Goal: Information Seeking & Learning: Check status

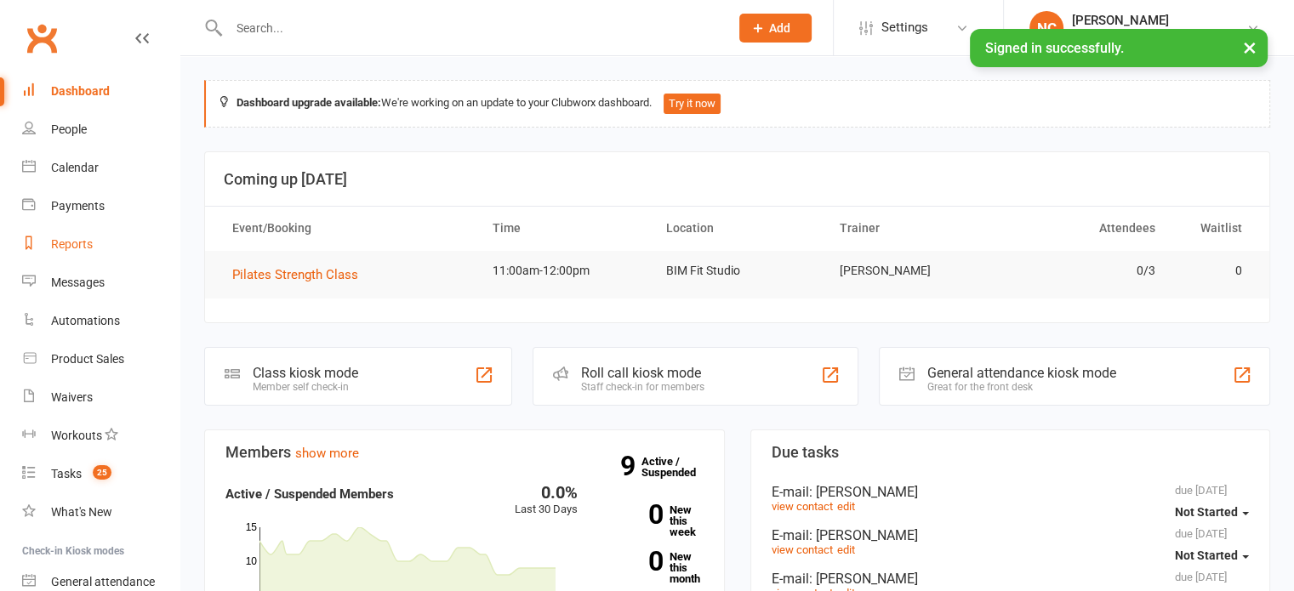
click at [105, 245] on link "Reports" at bounding box center [100, 244] width 157 height 38
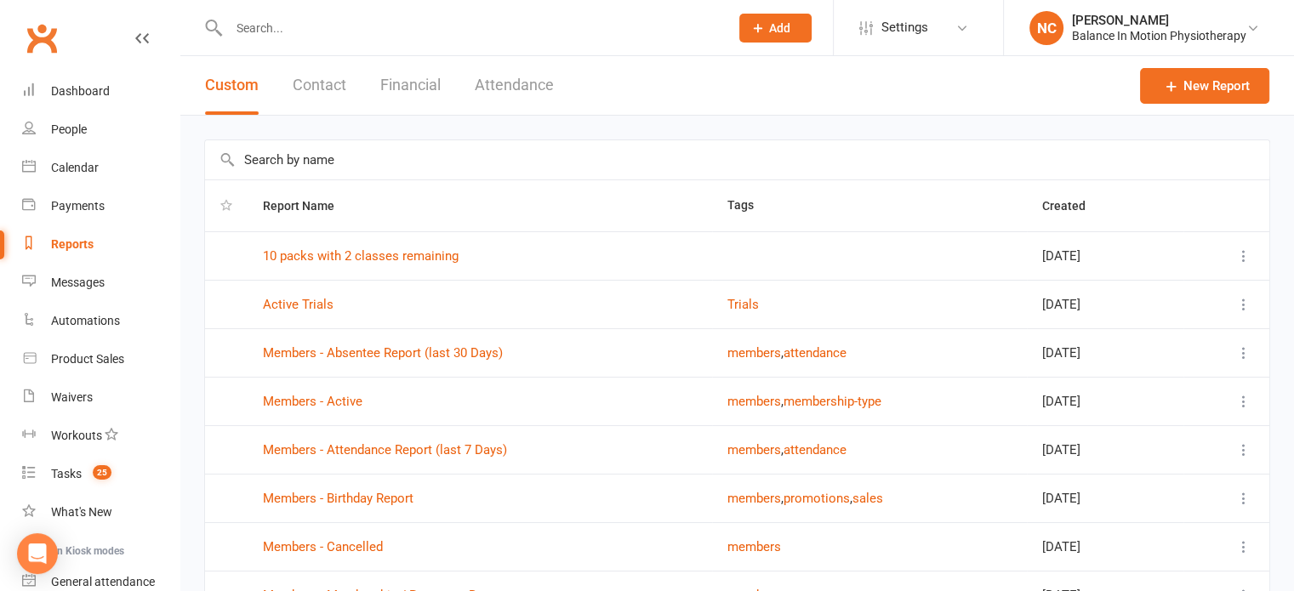
click at [527, 88] on button "Attendance" at bounding box center [514, 85] width 79 height 59
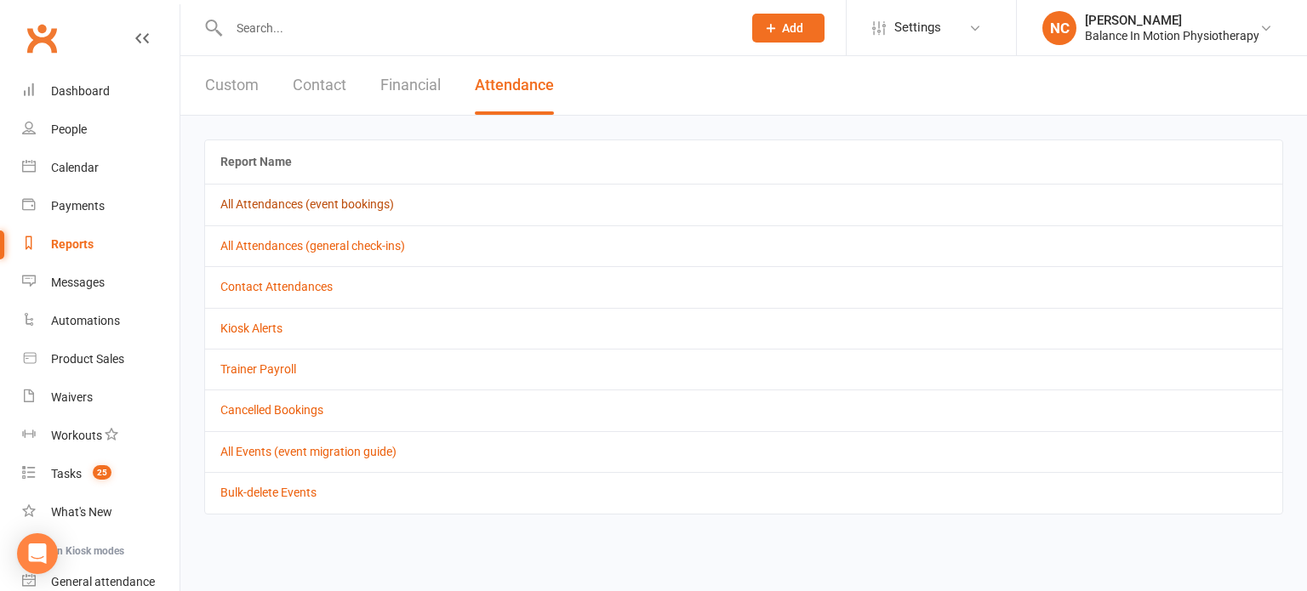
click at [344, 207] on link "All Attendances (event bookings)" at bounding box center [307, 204] width 174 height 14
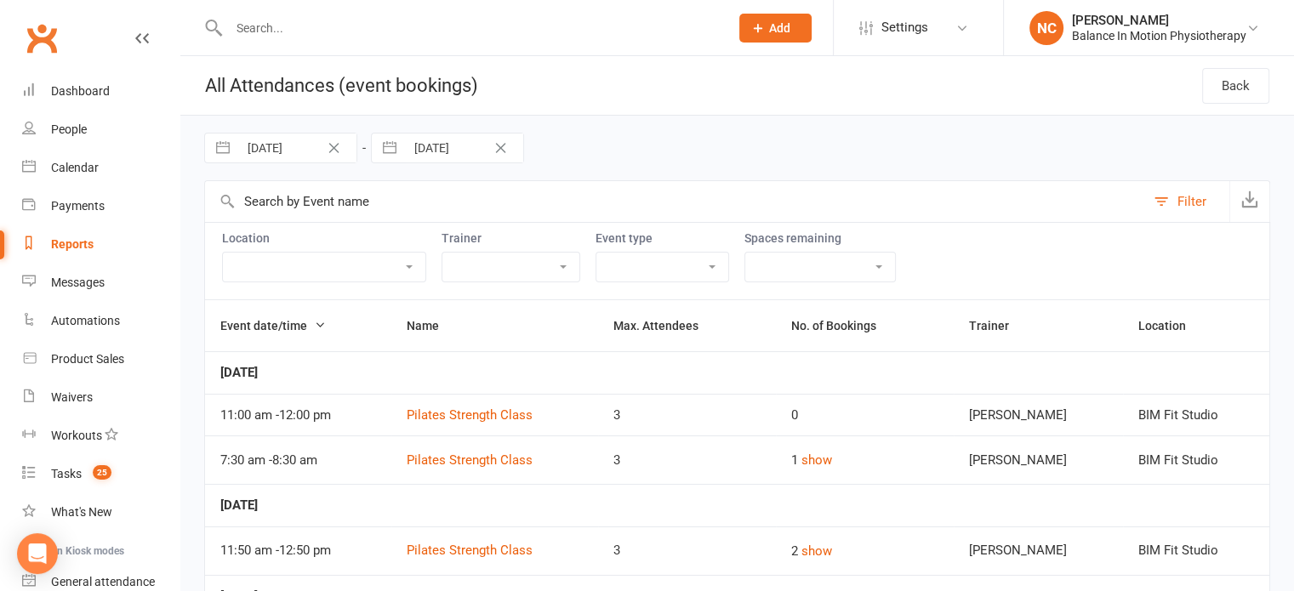
click at [304, 151] on input "[DATE]" at bounding box center [297, 148] width 118 height 29
select select "6"
select select "2025"
select select "7"
select select "2025"
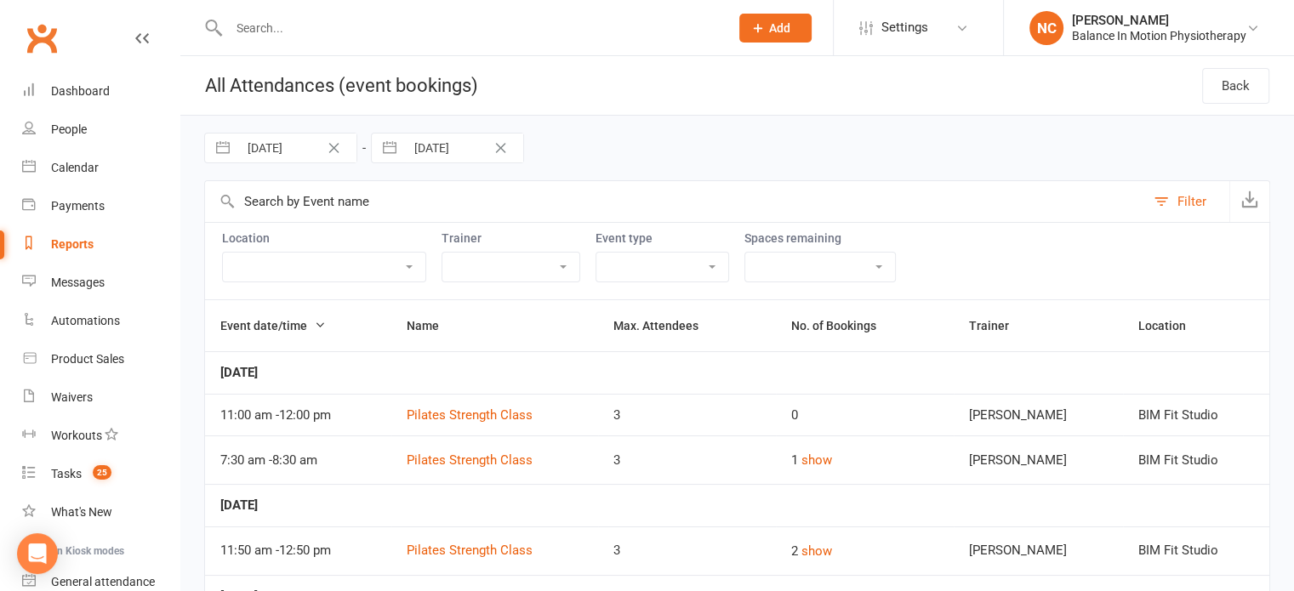
select select "8"
select select "2025"
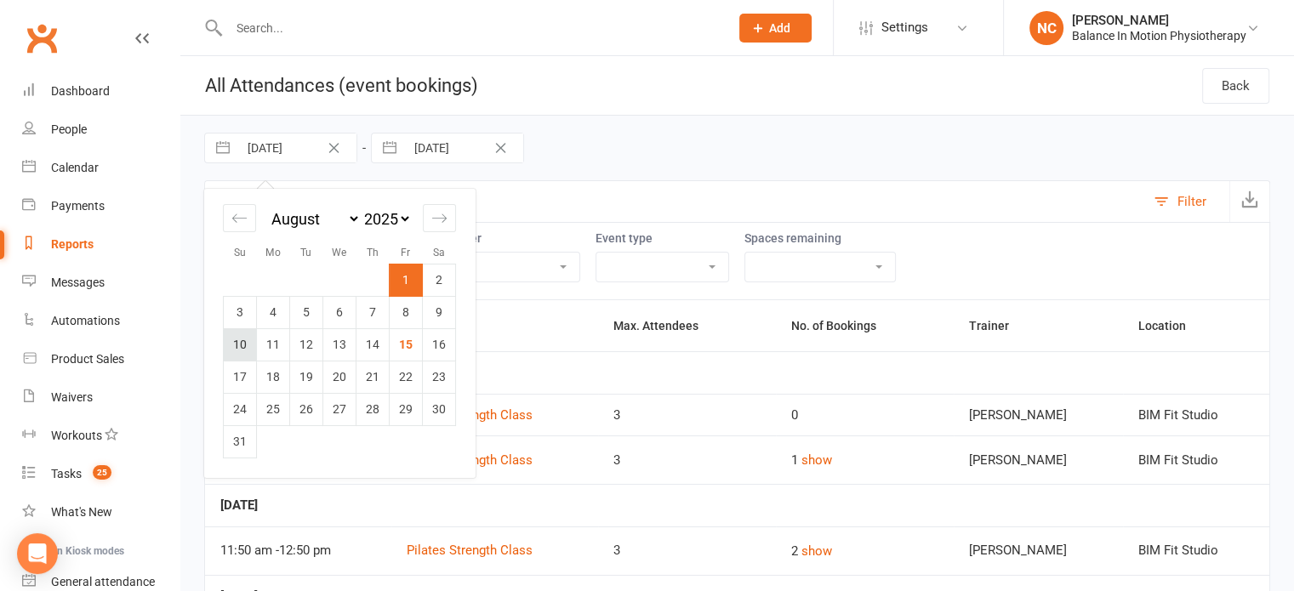
click at [245, 340] on td "10" at bounding box center [240, 344] width 33 height 32
type input "[DATE]"
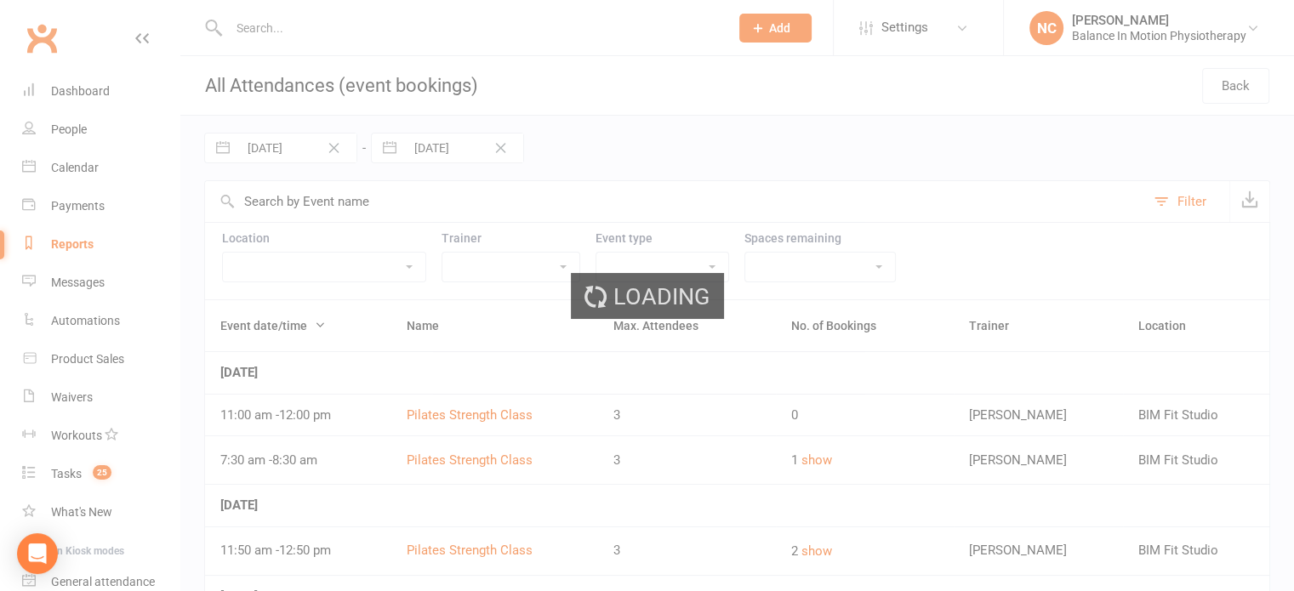
click at [459, 147] on div "Loading" at bounding box center [647, 295] width 1294 height 591
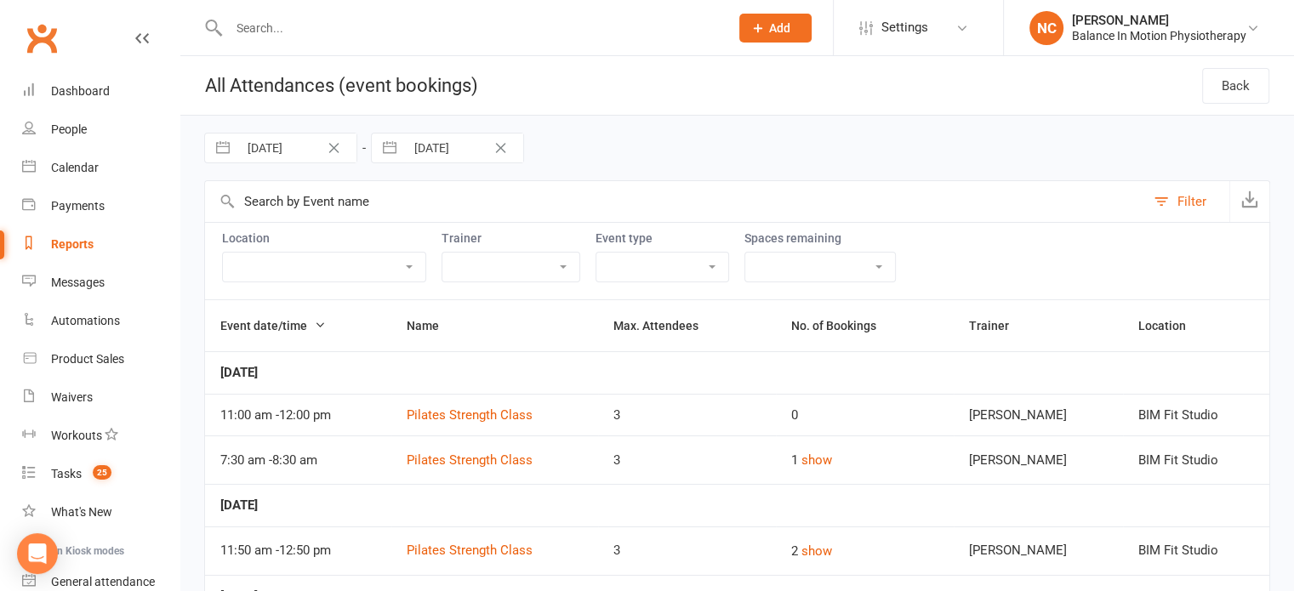
select select "6"
select select "2025"
select select "7"
select select "2025"
select select "8"
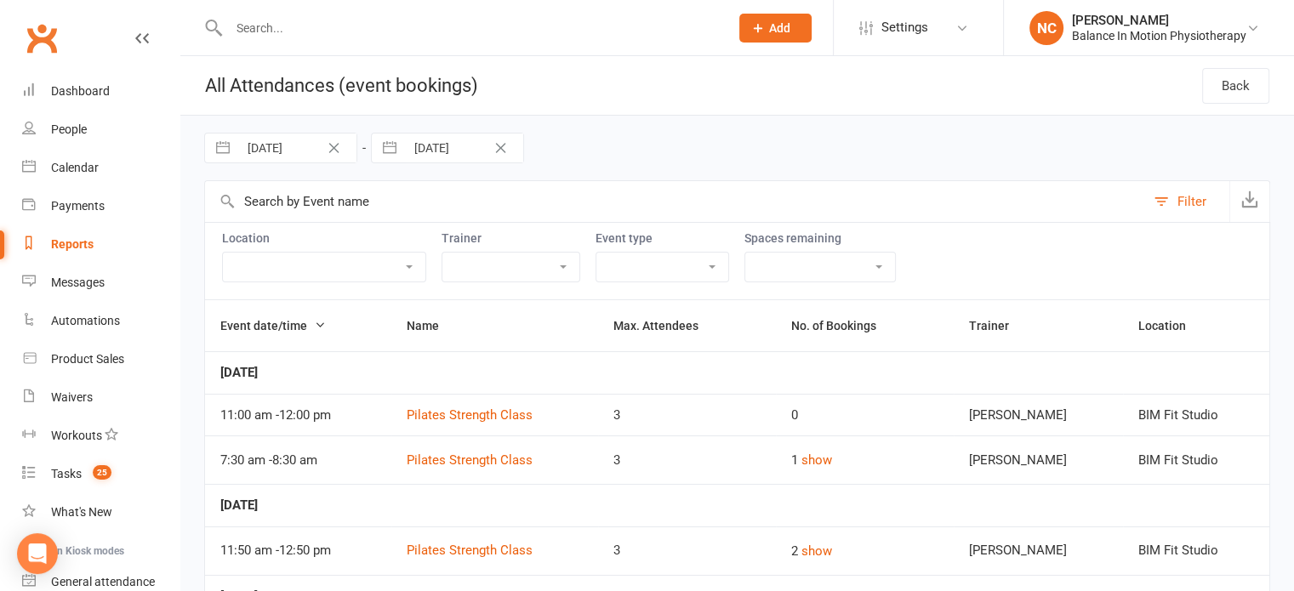
select select "2025"
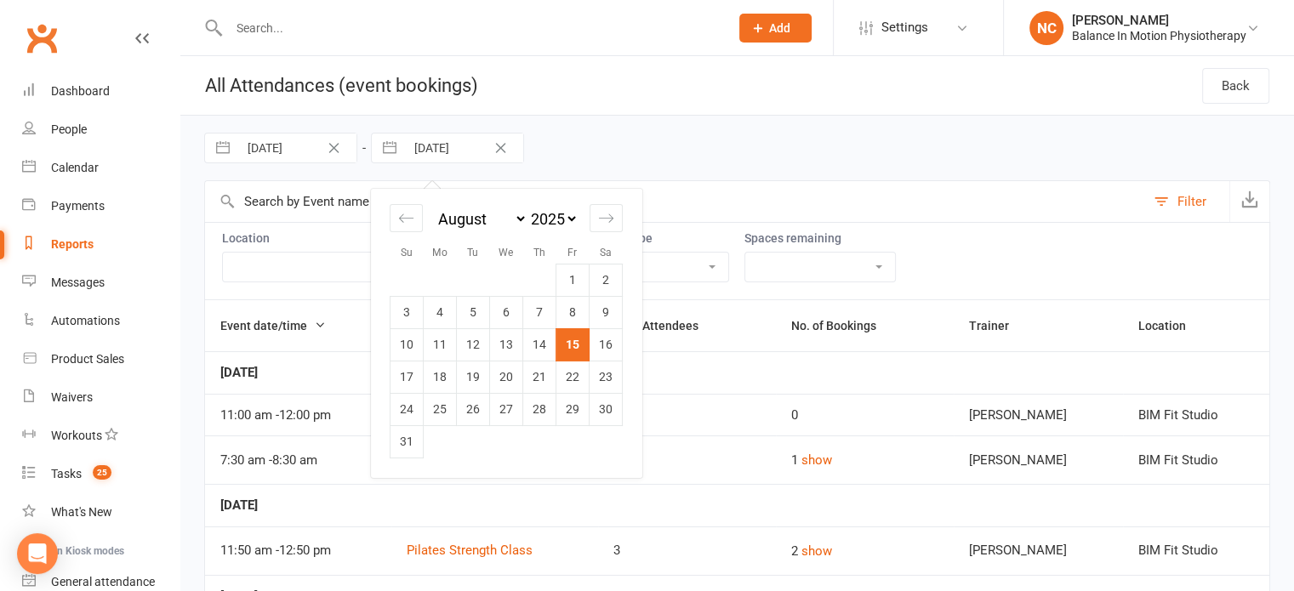
click at [474, 139] on input "[DATE]" at bounding box center [464, 148] width 118 height 29
click at [616, 348] on td "16" at bounding box center [606, 344] width 33 height 32
type input "[DATE]"
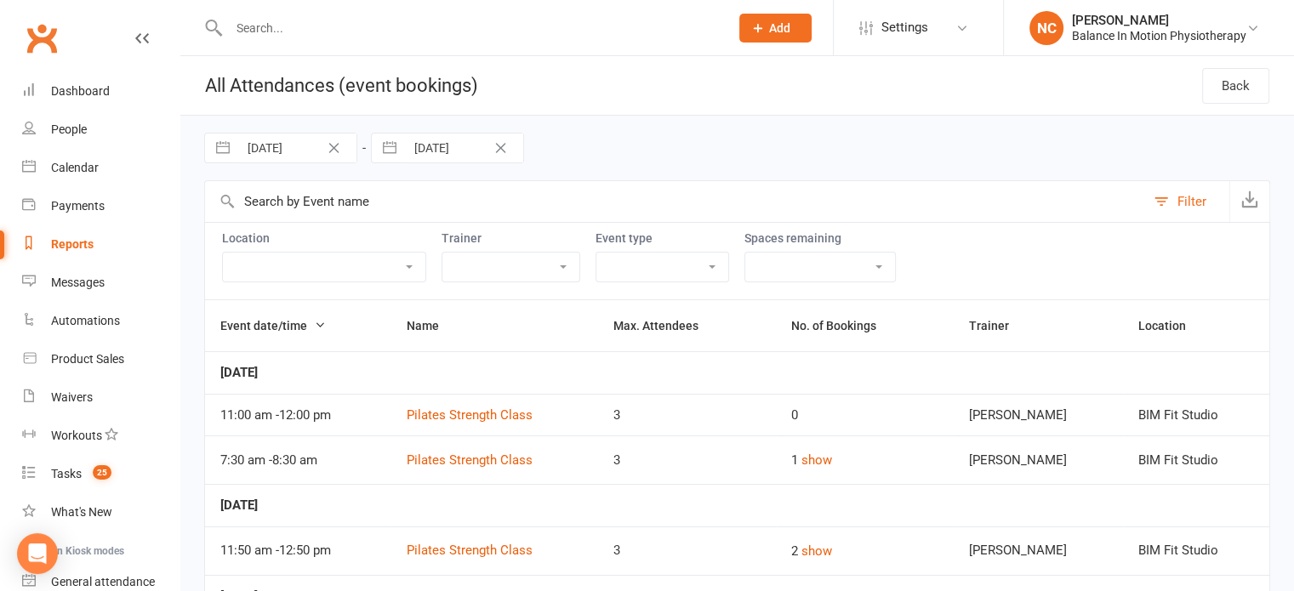
click at [579, 266] on select "[PERSON_NAME] [PERSON_NAME] [PERSON_NAME] [PERSON_NAME]" at bounding box center [510, 267] width 137 height 29
click at [518, 253] on select "[PERSON_NAME] [PERSON_NAME] [PERSON_NAME] [PERSON_NAME]" at bounding box center [510, 267] width 137 height 29
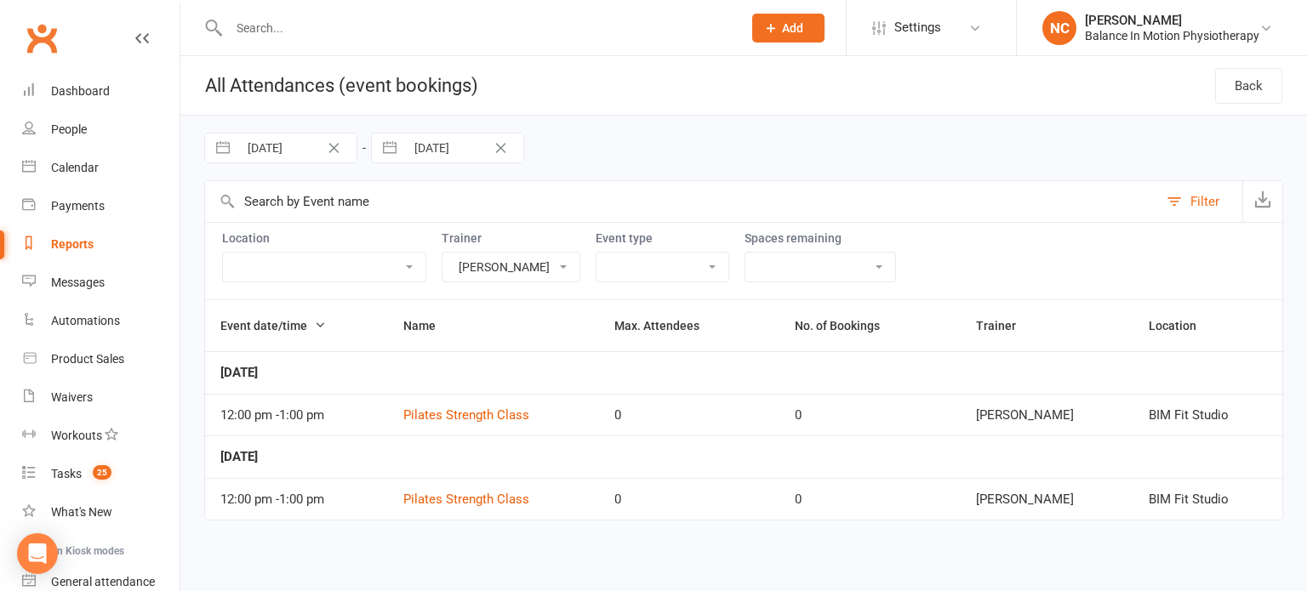
click at [579, 260] on select "[PERSON_NAME] [PERSON_NAME] [PERSON_NAME] [PERSON_NAME]" at bounding box center [510, 267] width 137 height 29
click at [518, 253] on select "[PERSON_NAME] [PERSON_NAME] [PERSON_NAME] [PERSON_NAME]" at bounding box center [510, 267] width 137 height 29
click at [839, 419] on button "show" at bounding box center [823, 418] width 31 height 20
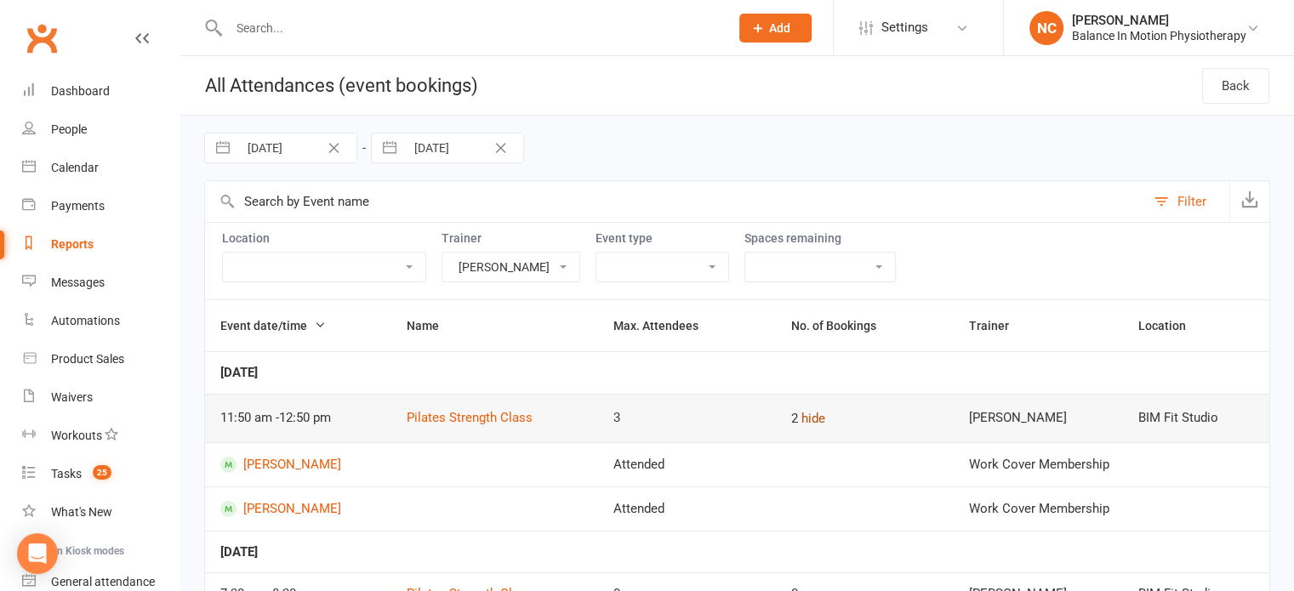
click at [825, 419] on button "hide" at bounding box center [813, 418] width 24 height 20
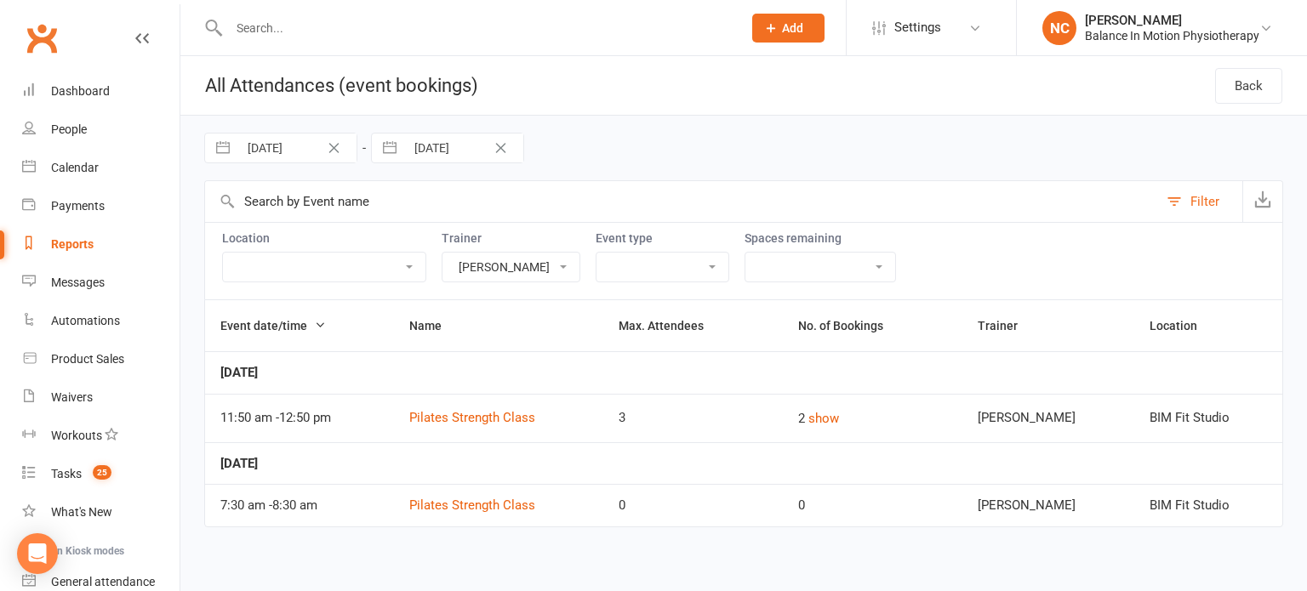
click at [579, 271] on select "[PERSON_NAME] [PERSON_NAME] [PERSON_NAME] [PERSON_NAME]" at bounding box center [510, 267] width 137 height 29
select select "46275"
click at [518, 253] on select "[PERSON_NAME] [PERSON_NAME] [PERSON_NAME] [PERSON_NAME]" at bounding box center [510, 267] width 137 height 29
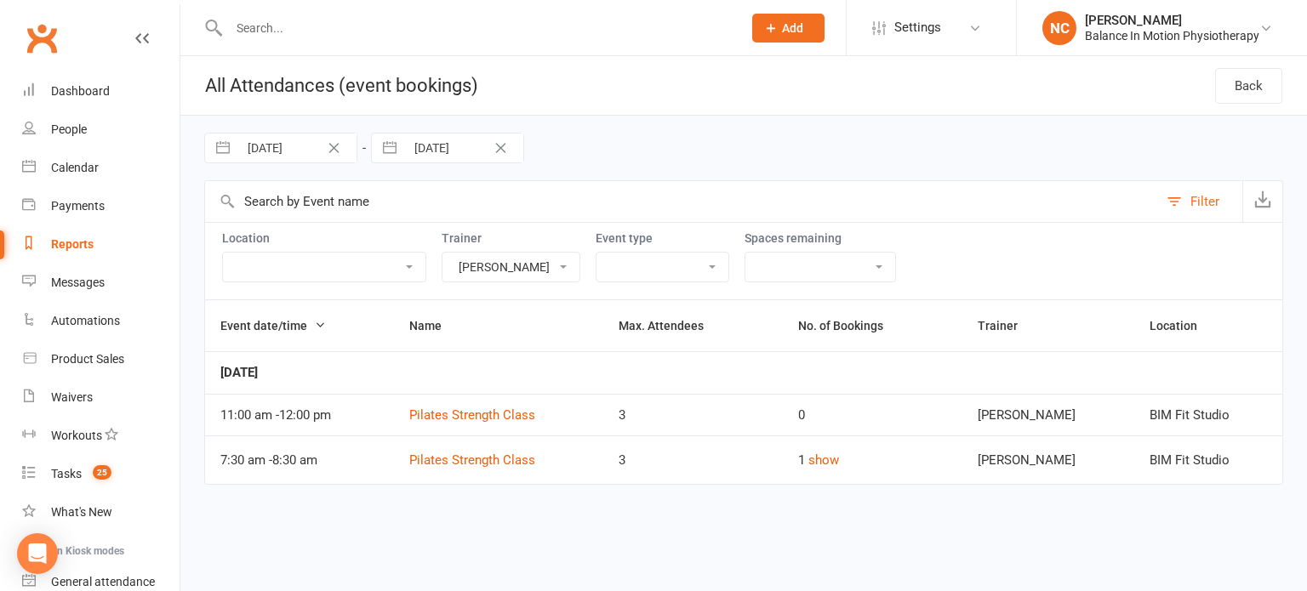
click at [874, 459] on div "1 show" at bounding box center [872, 460] width 149 height 20
click at [839, 459] on button "show" at bounding box center [823, 460] width 31 height 20
